Goal: Use online tool/utility

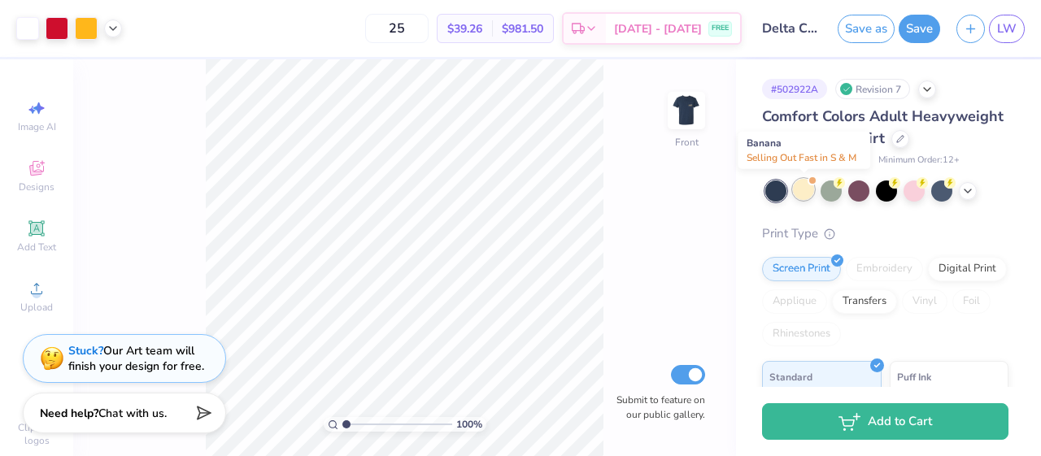
click at [803, 191] on div at bounding box center [803, 189] width 21 height 21
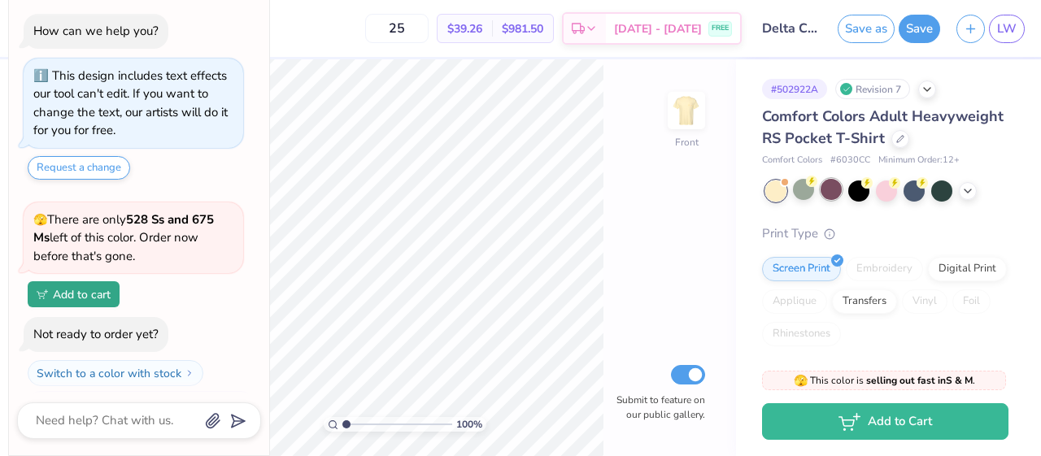
scroll to position [272, 0]
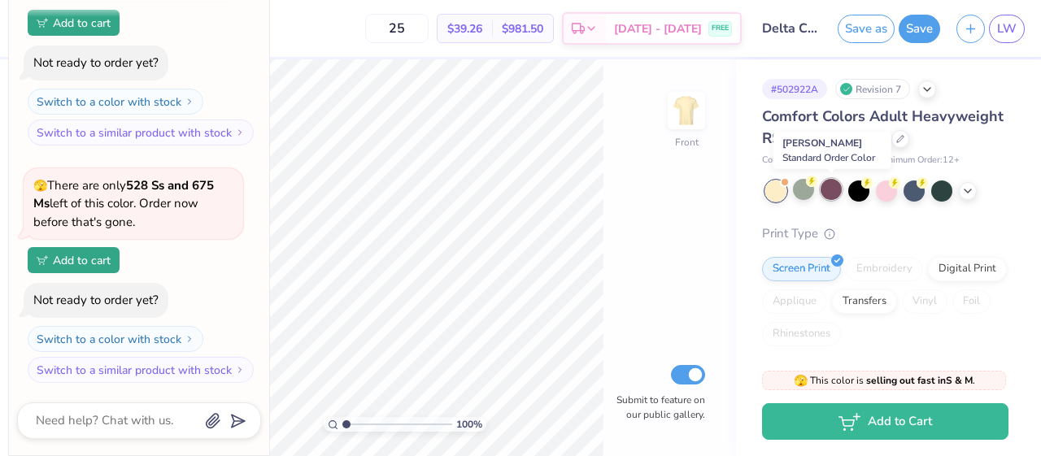
click at [832, 193] on div at bounding box center [830, 189] width 21 height 21
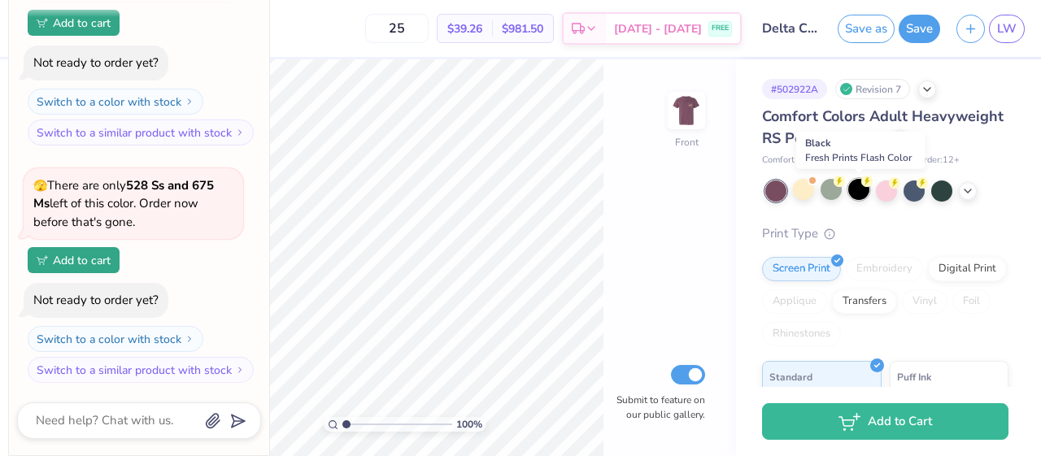
click at [856, 191] on div at bounding box center [858, 189] width 21 height 21
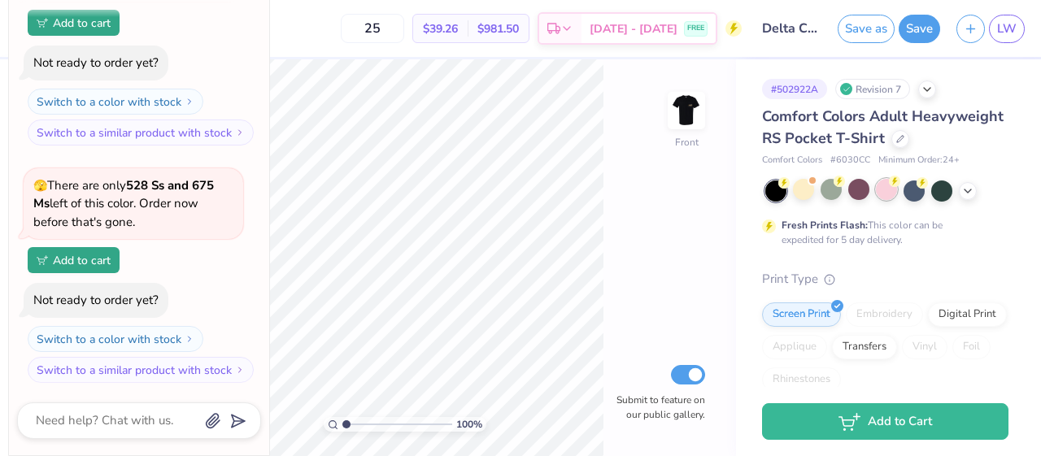
click at [881, 191] on div at bounding box center [886, 189] width 21 height 21
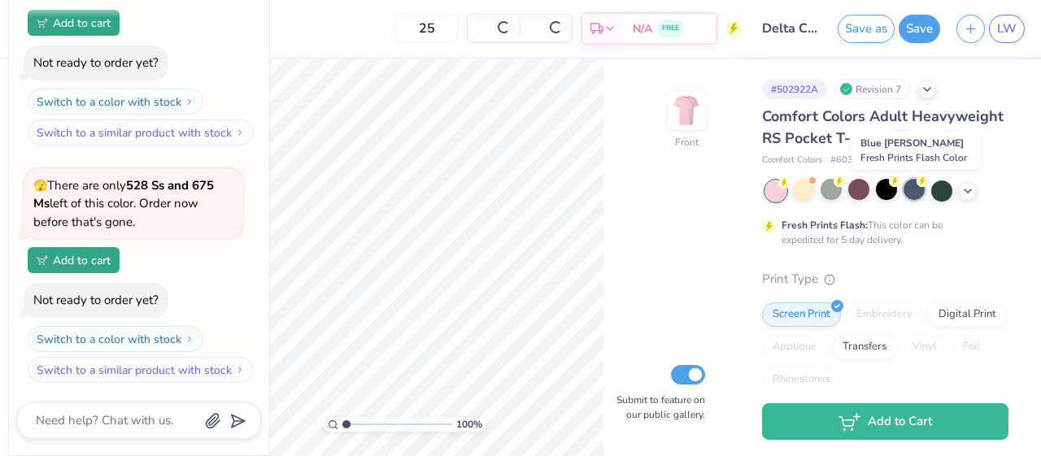
click at [911, 191] on div at bounding box center [913, 189] width 21 height 21
click at [934, 192] on div at bounding box center [941, 189] width 21 height 21
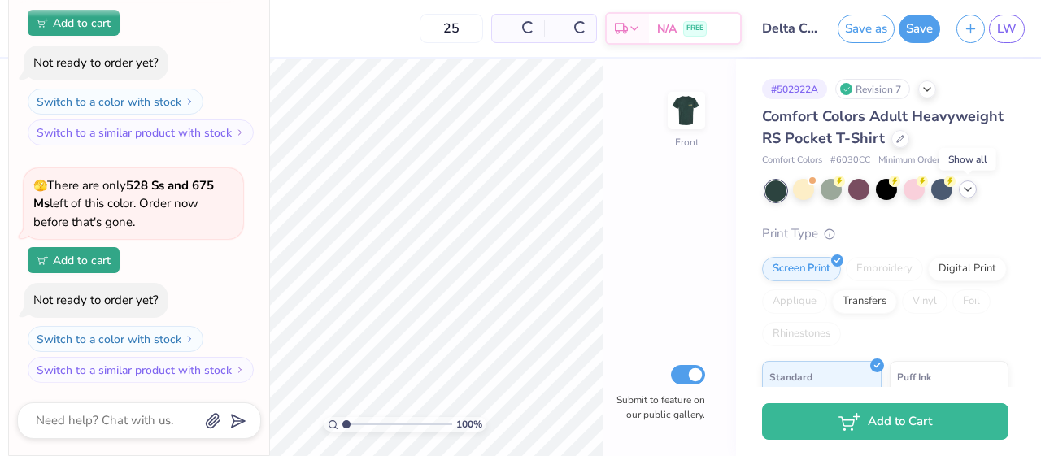
click at [974, 193] on div at bounding box center [968, 190] width 18 height 18
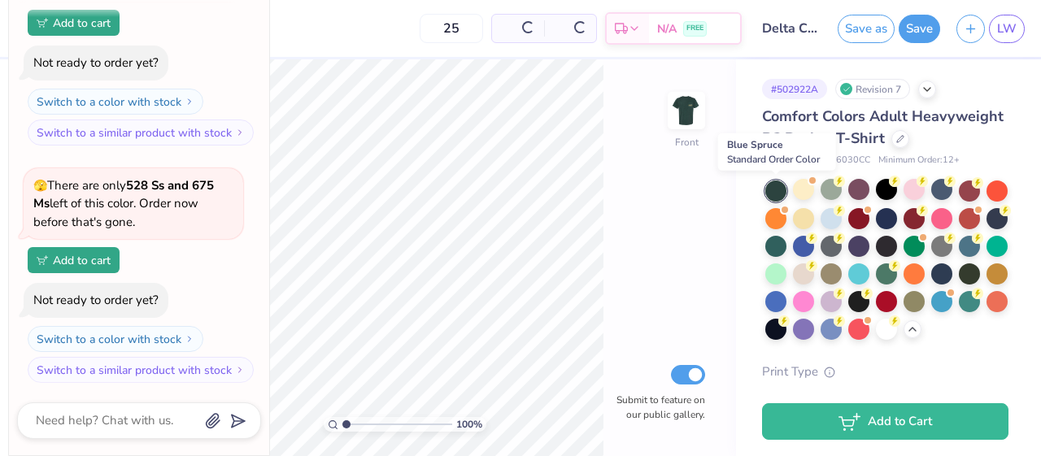
click at [780, 191] on div at bounding box center [775, 191] width 21 height 21
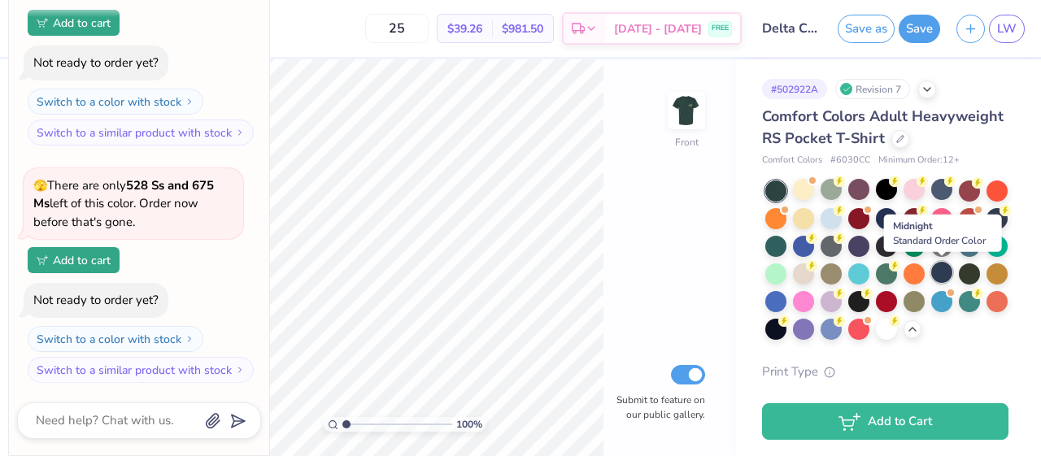
click at [942, 268] on div at bounding box center [941, 272] width 21 height 21
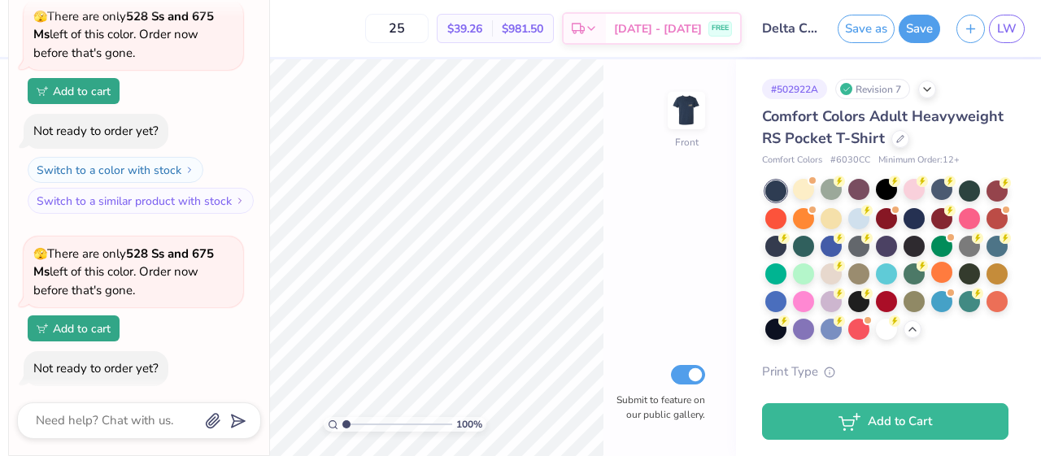
scroll to position [171, 0]
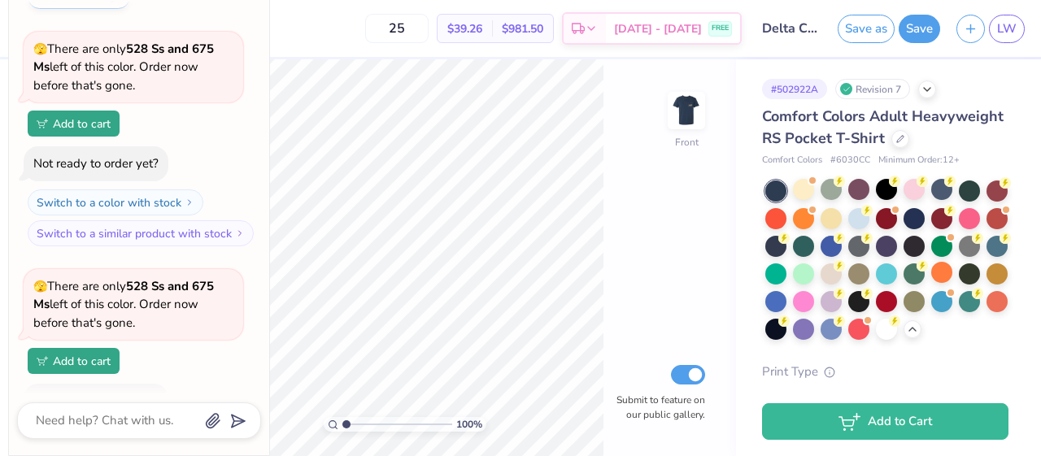
click at [169, 317] on div "🫣 There are only 528 Ss and 675 Ms left of this color. Order now before that's …" at bounding box center [133, 304] width 200 height 55
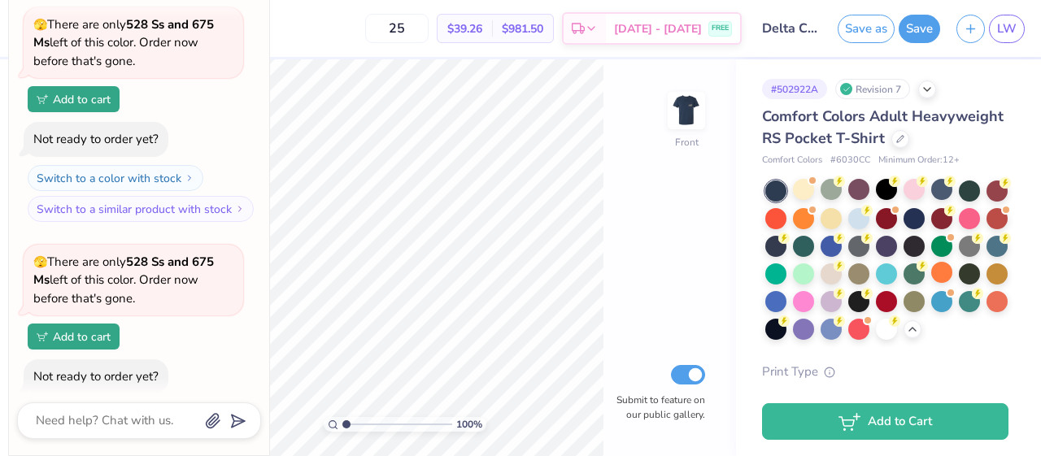
scroll to position [272, 0]
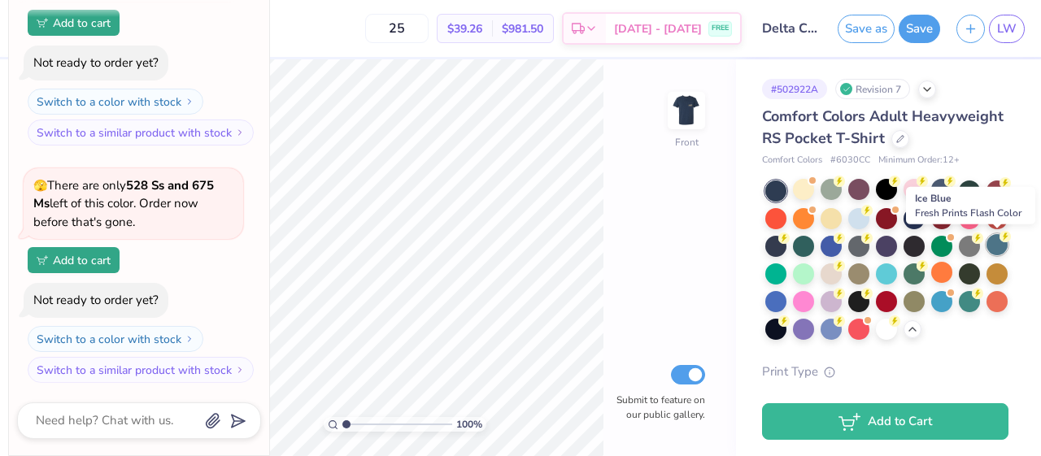
click at [997, 247] on div at bounding box center [996, 244] width 21 height 21
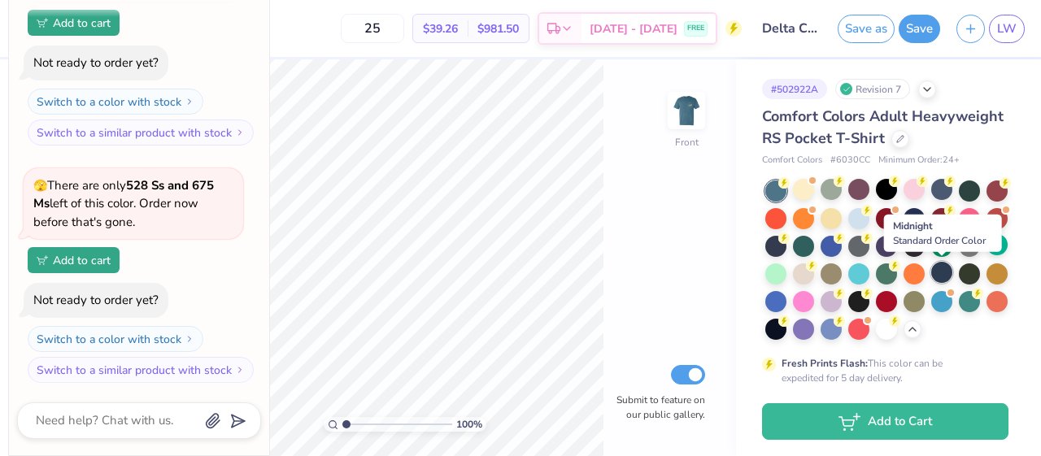
click at [939, 272] on div at bounding box center [941, 272] width 21 height 21
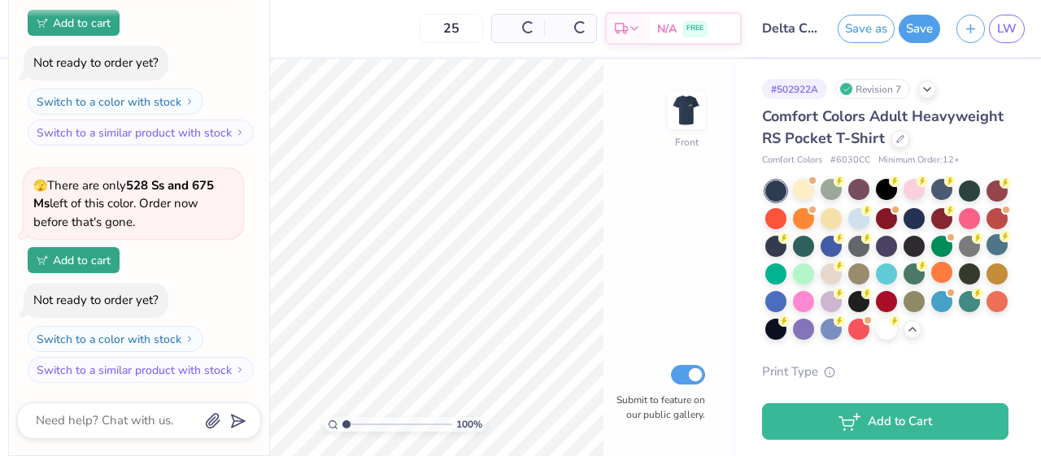
type textarea "x"
type input "1"
drag, startPoint x: 346, startPoint y: 422, endPoint x: 330, endPoint y: 425, distance: 16.6
click at [342, 425] on input "range" at bounding box center [397, 424] width 110 height 15
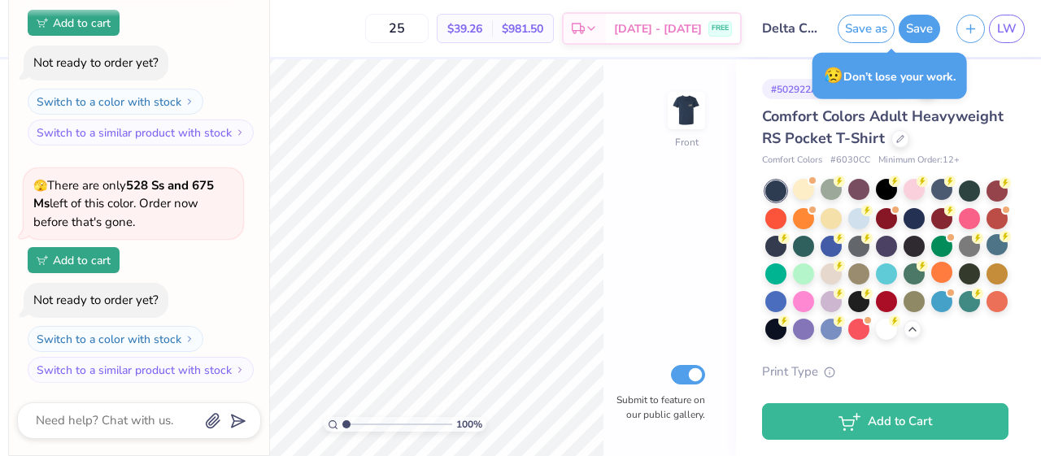
type textarea "x"
